Goal: Information Seeking & Learning: Check status

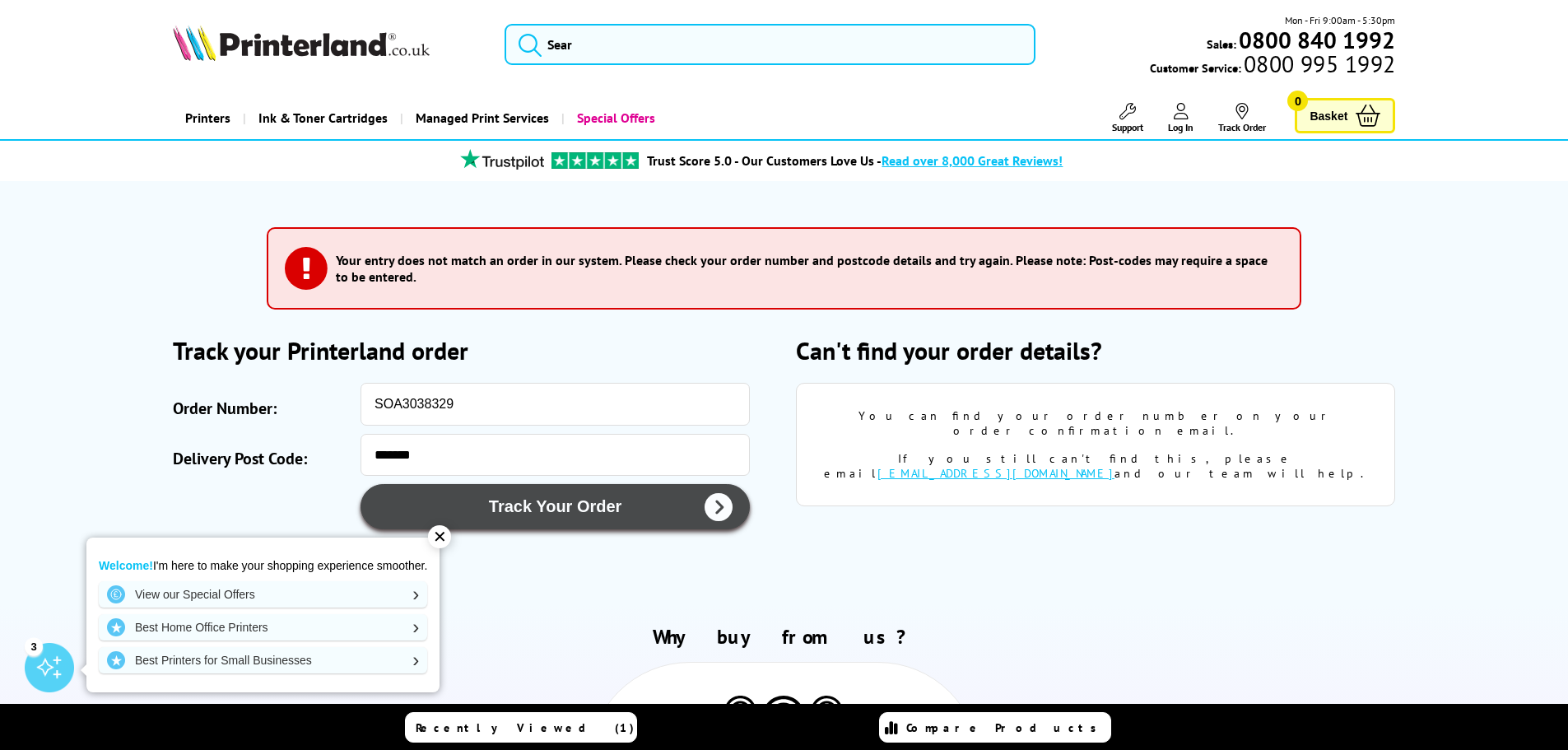
click at [639, 506] on button "Track Your Order" at bounding box center [554, 506] width 389 height 45
